Goal: Information Seeking & Learning: Learn about a topic

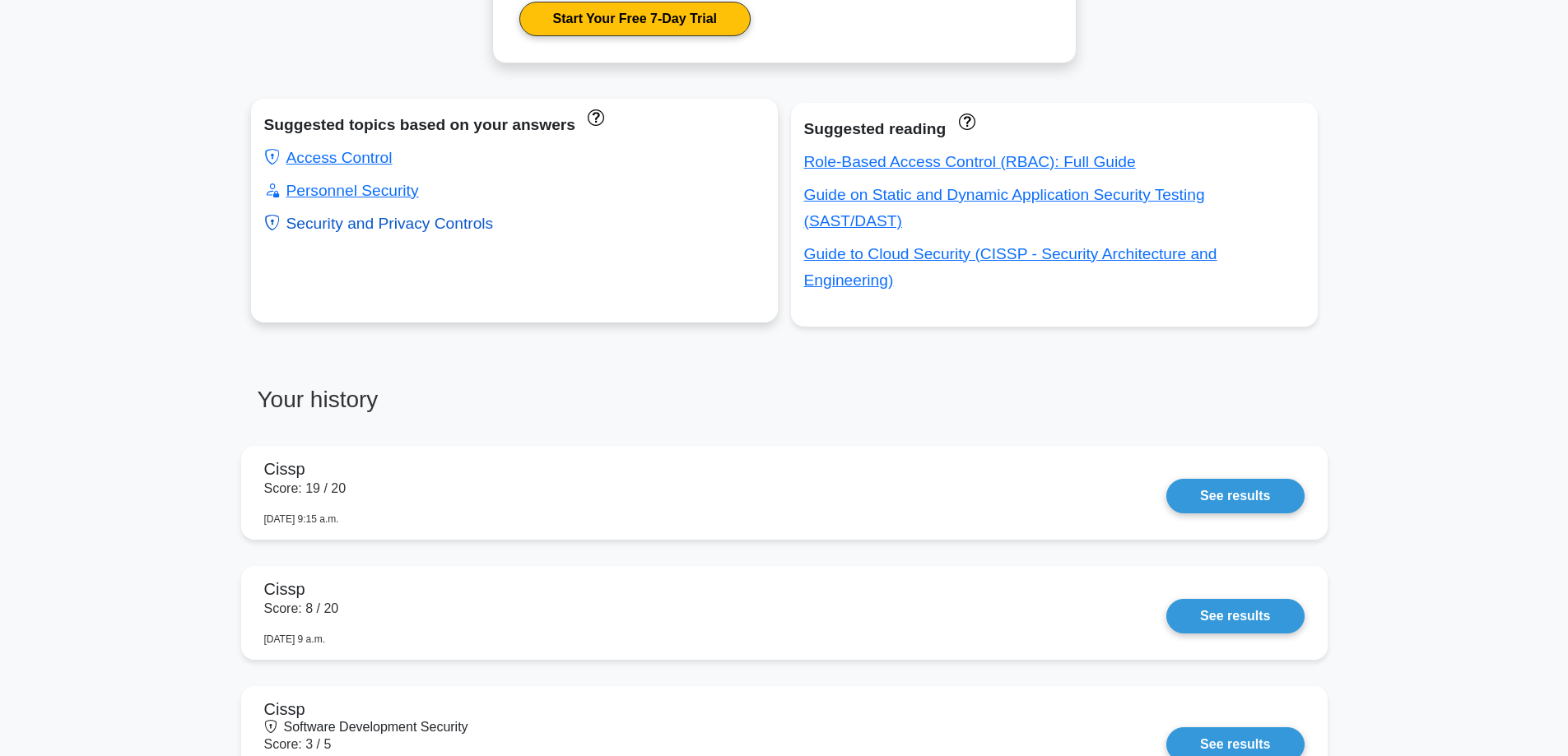
scroll to position [904, 0]
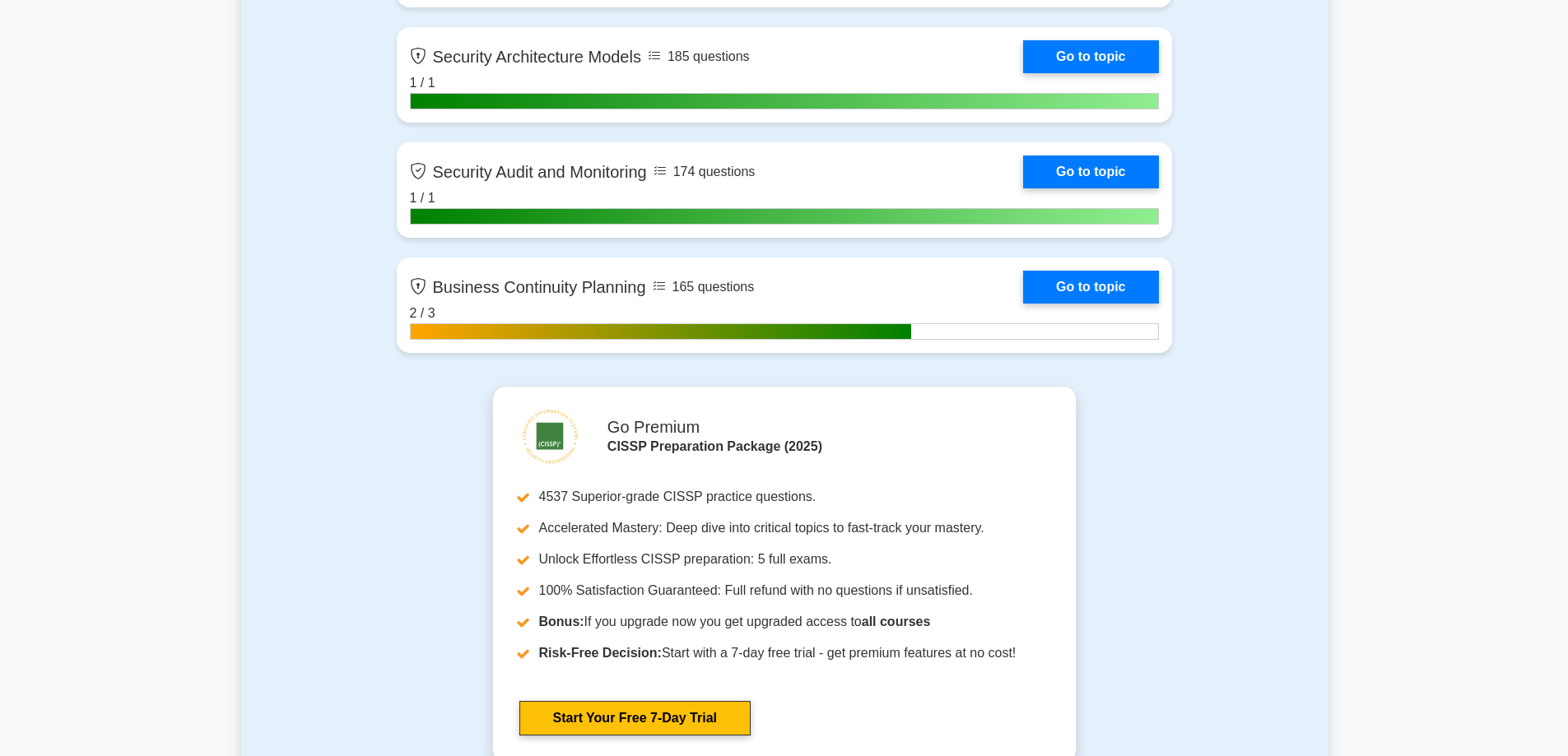
scroll to position [4360, 0]
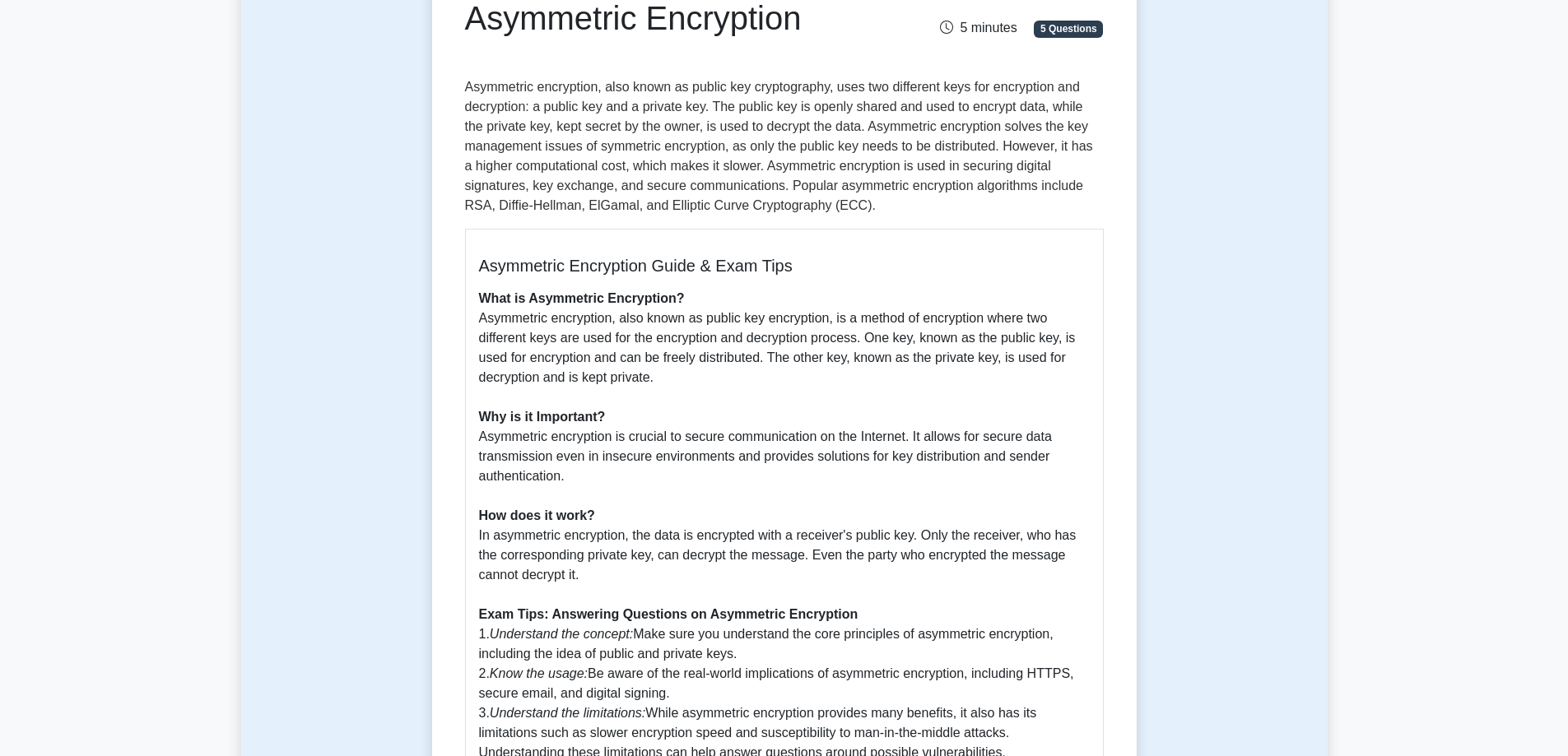
scroll to position [247, 0]
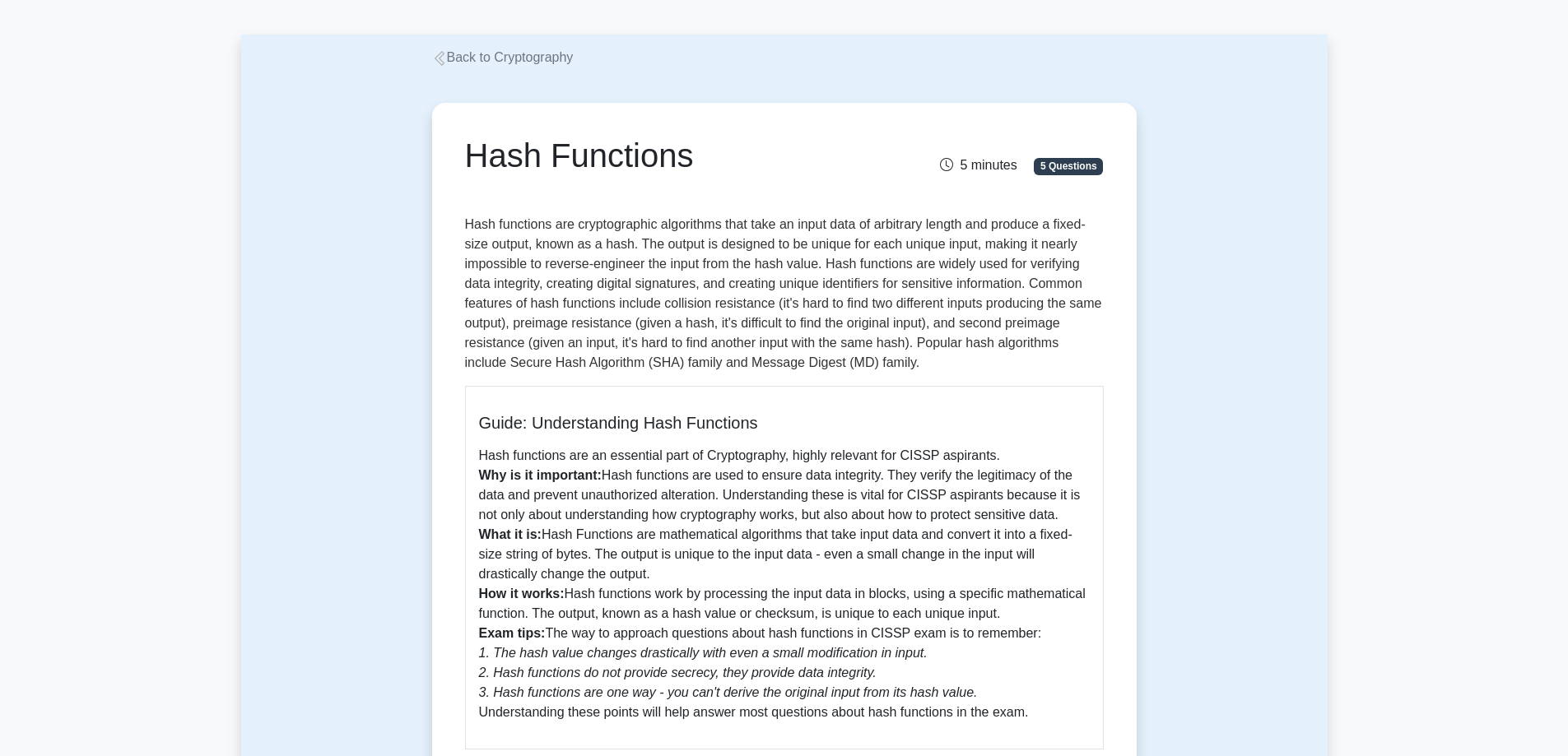
scroll to position [165, 0]
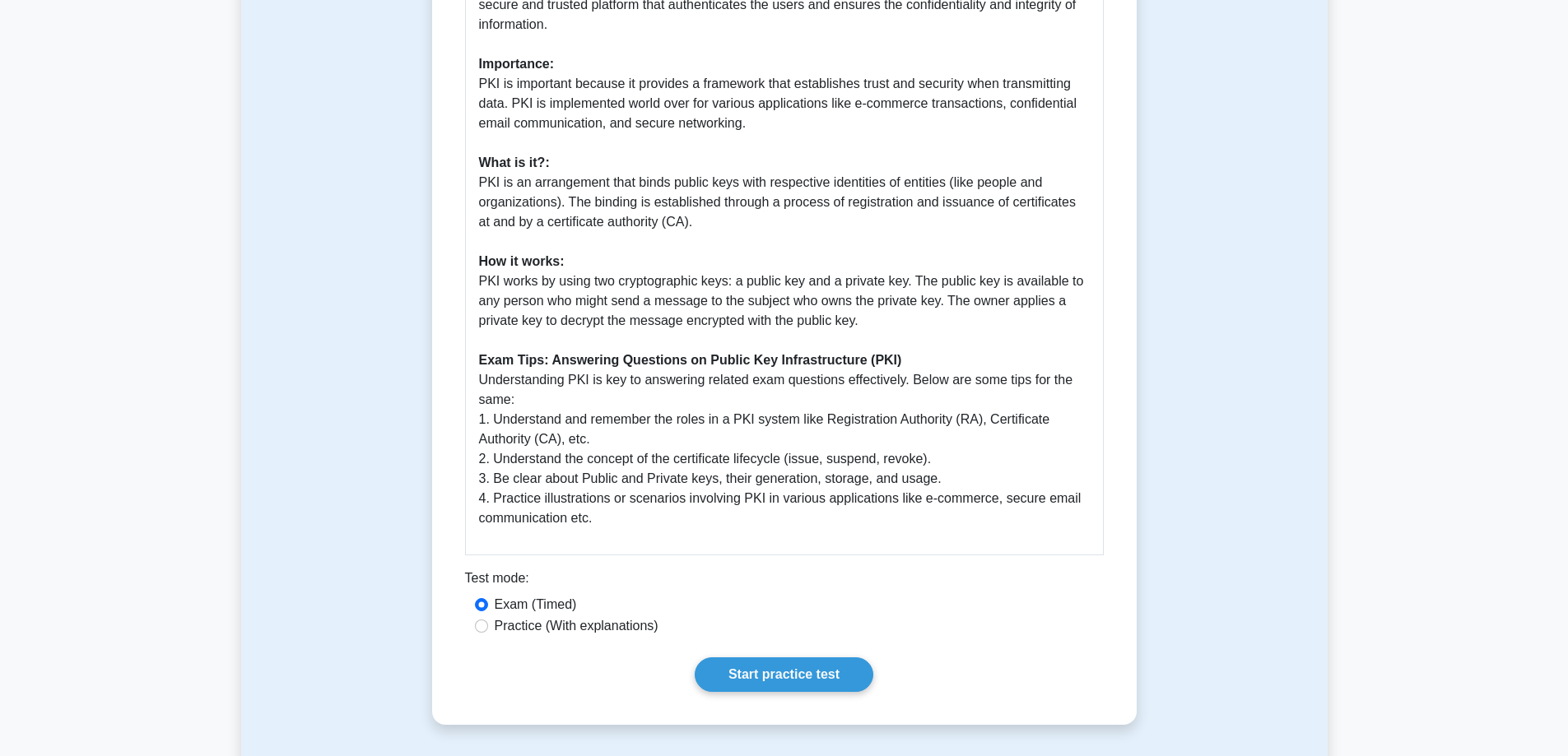
scroll to position [576, 0]
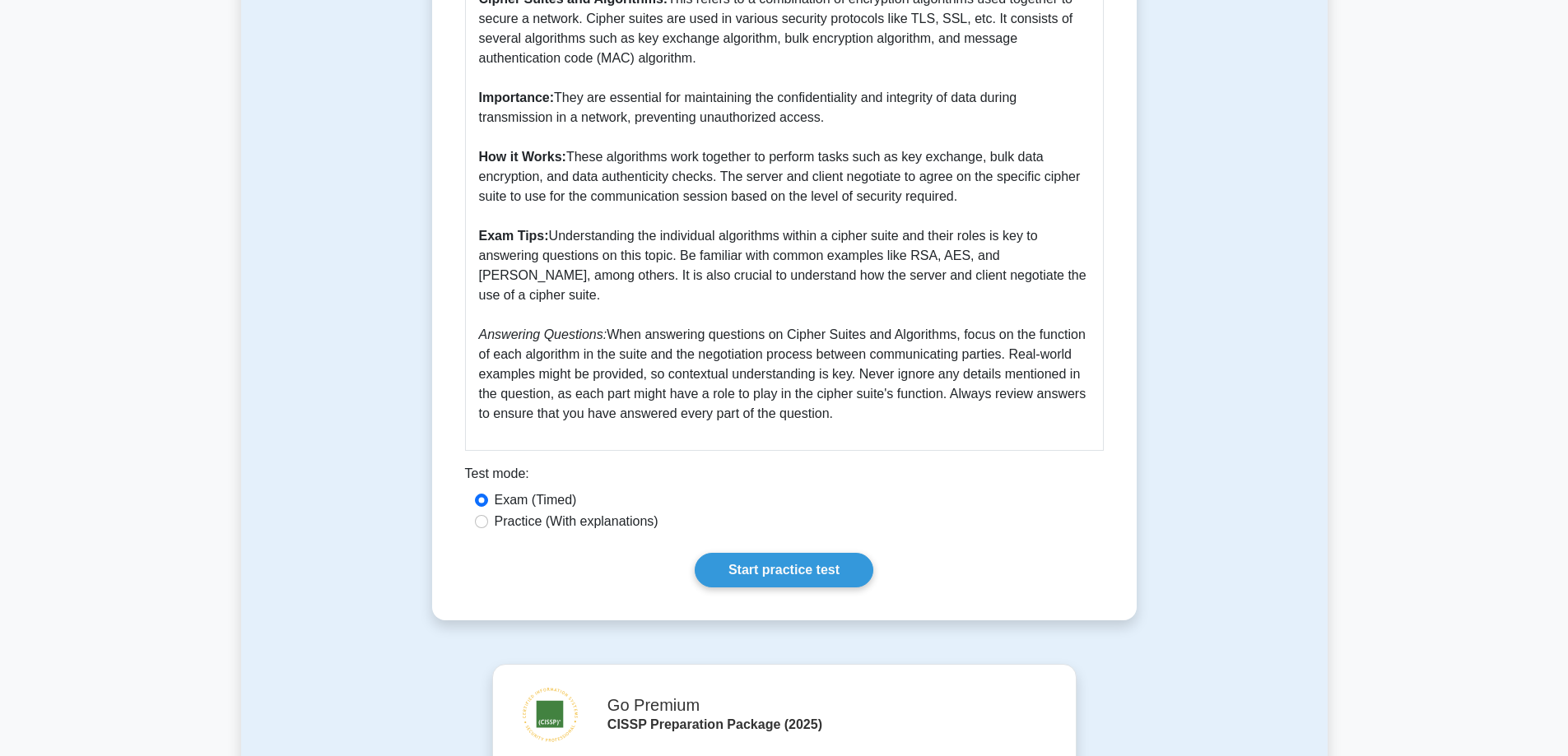
scroll to position [576, 0]
